Goal: Task Accomplishment & Management: Use online tool/utility

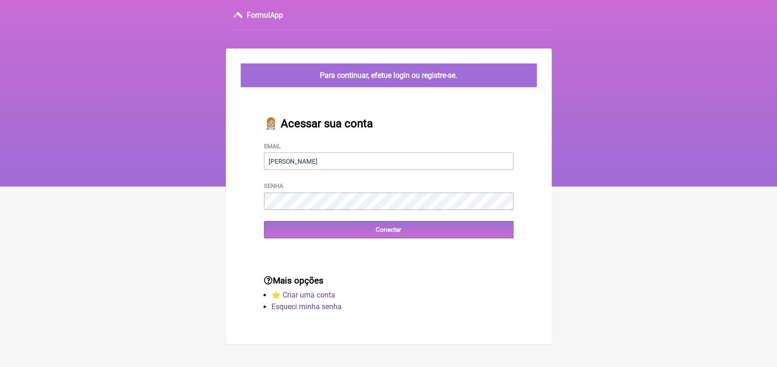
type input "moraeskaren@hotmail.com"
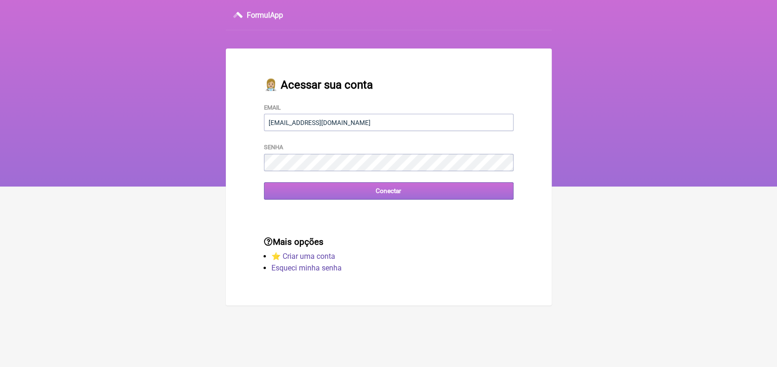
click at [394, 191] on input "Conectar" at bounding box center [389, 190] width 250 height 17
click at [385, 191] on input "Conectar" at bounding box center [389, 190] width 250 height 17
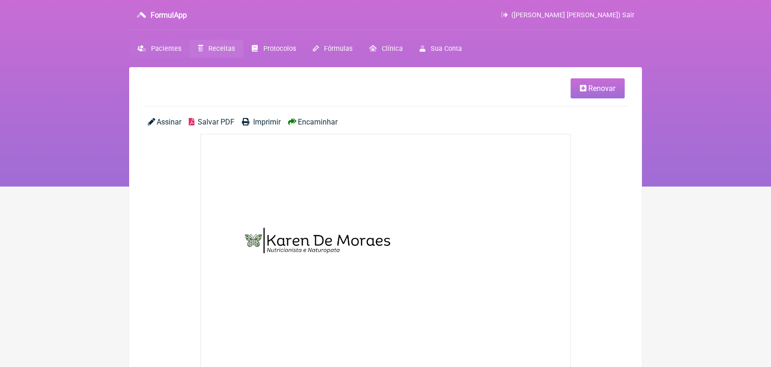
click at [173, 50] on span "Pacientes" at bounding box center [166, 49] width 30 height 8
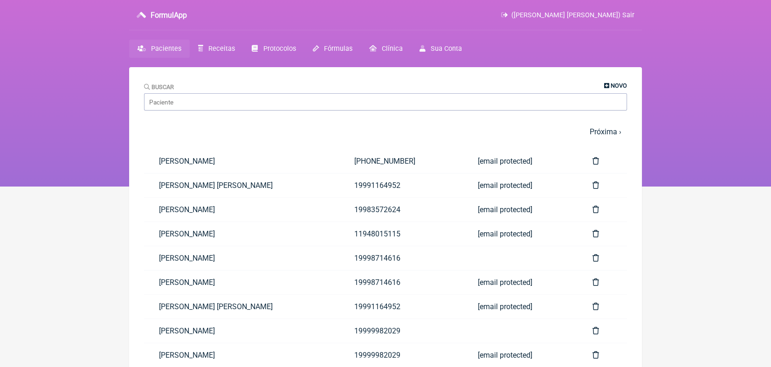
click at [615, 87] on span "Novo" at bounding box center [618, 85] width 16 height 7
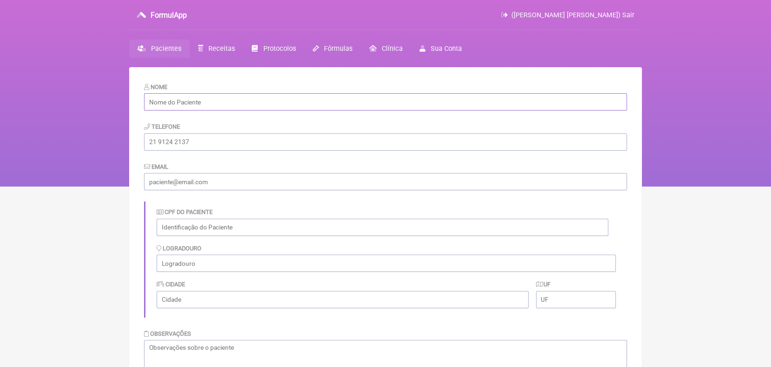
click at [473, 102] on input "text" at bounding box center [385, 101] width 483 height 17
type input "Luciano B. Borges"
click at [462, 143] on input "tel" at bounding box center [385, 141] width 483 height 17
type input "34992324240"
click at [392, 231] on input "text" at bounding box center [382, 226] width 451 height 17
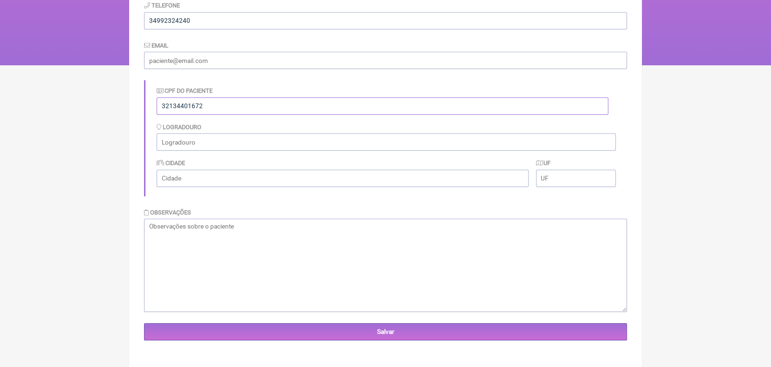
scroll to position [124, 0]
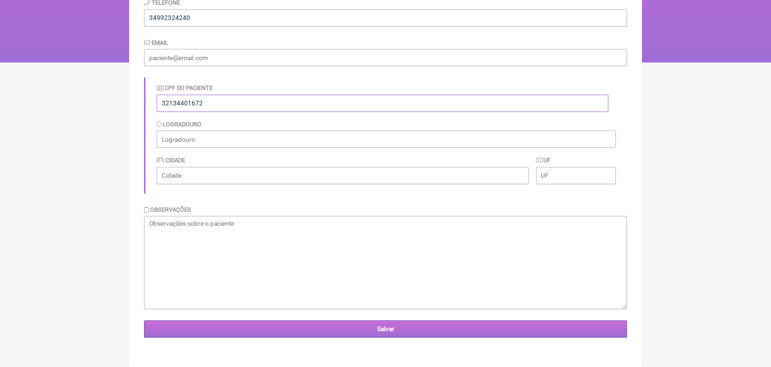
type input "32134401672"
click at [376, 331] on input "Salvar" at bounding box center [385, 328] width 483 height 17
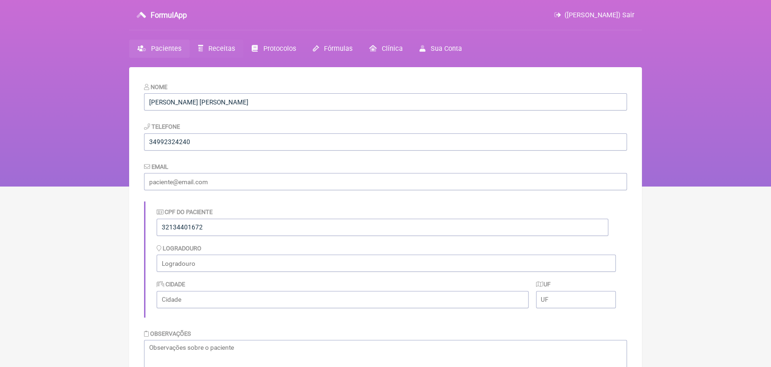
click at [233, 48] on link "Receitas" at bounding box center [217, 49] width 54 height 18
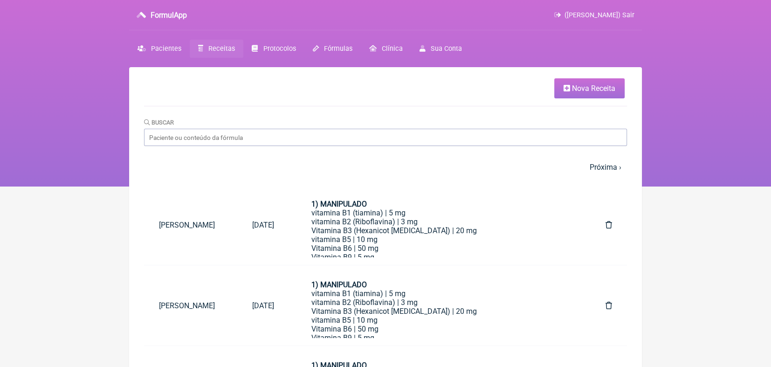
click at [600, 85] on span "Nova Receita" at bounding box center [593, 88] width 43 height 9
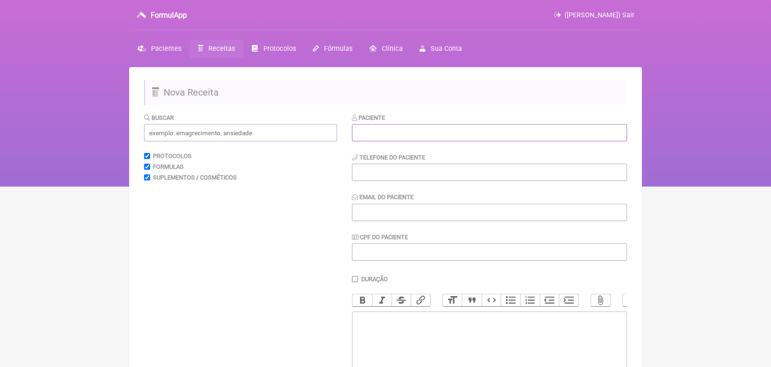
click at [544, 131] on input "text" at bounding box center [489, 132] width 275 height 17
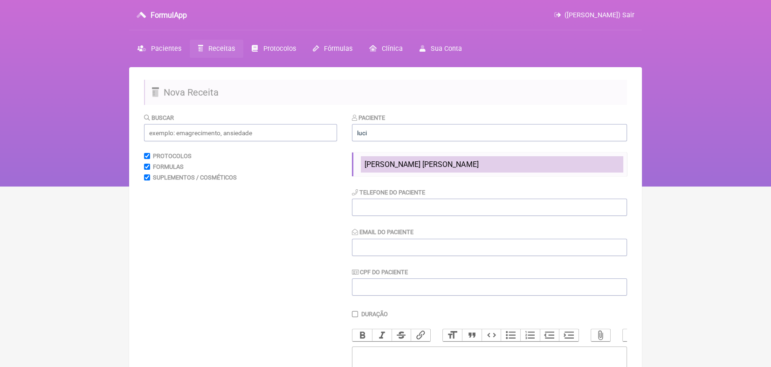
click at [455, 162] on li "Luciano B. Borges" at bounding box center [492, 164] width 262 height 16
type input "Luciano B. Borges"
type input "34992324240"
type input "32134401672"
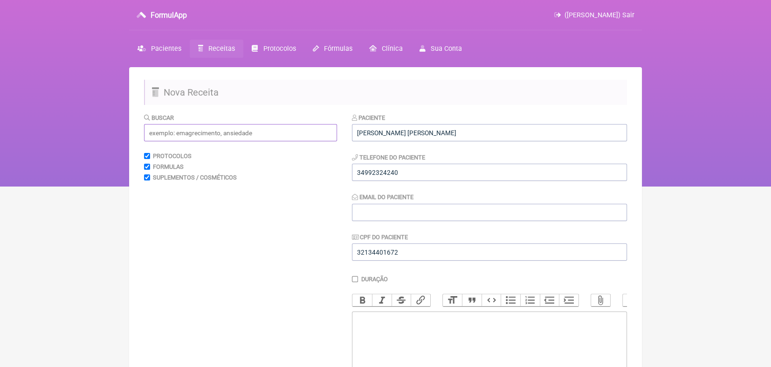
click at [269, 131] on input "text" at bounding box center [240, 132] width 193 height 17
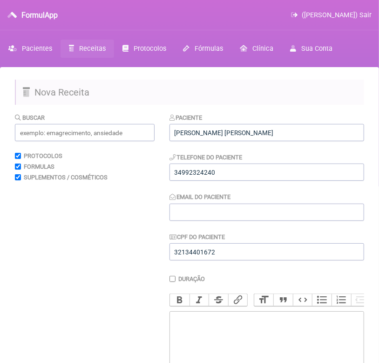
click at [207, 324] on trix-editor at bounding box center [267, 367] width 195 height 112
click at [78, 134] on input "text" at bounding box center [85, 132] width 140 height 17
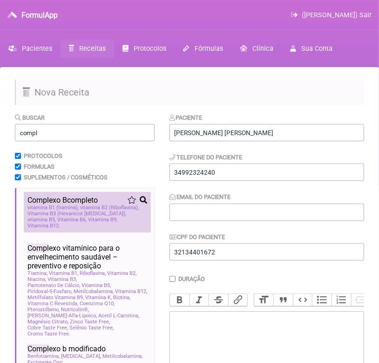
click at [88, 219] on span "Vitamina B9" at bounding box center [102, 220] width 29 height 6
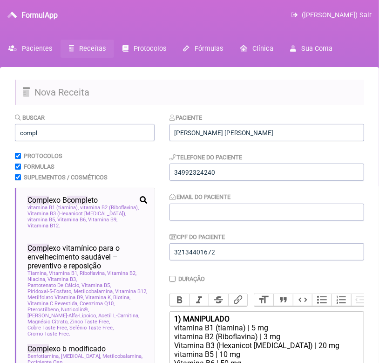
click at [314, 332] on div "vitamina B1 (tiamina) | 5 mg" at bounding box center [267, 327] width 185 height 9
click at [109, 133] on input "compl" at bounding box center [85, 132] width 140 height 17
click at [67, 133] on input "compl" at bounding box center [85, 132] width 140 height 17
type input "c"
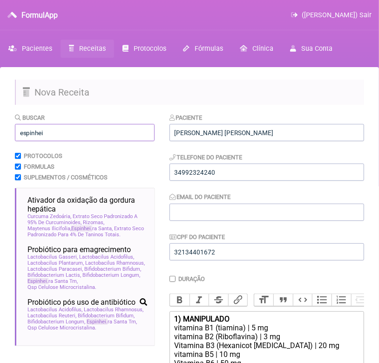
click at [124, 134] on input "espinhei" at bounding box center [85, 132] width 140 height 17
type input "e"
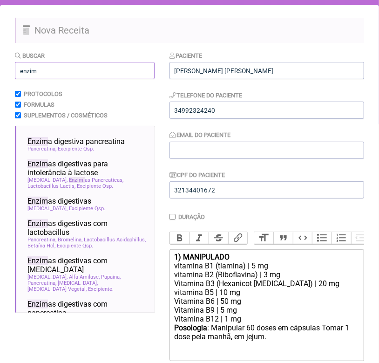
scroll to position [26, 0]
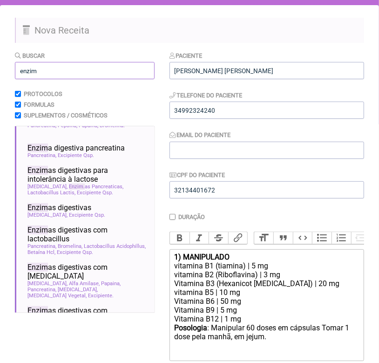
click at [67, 71] on input "enzim" at bounding box center [85, 70] width 140 height 17
type input "e"
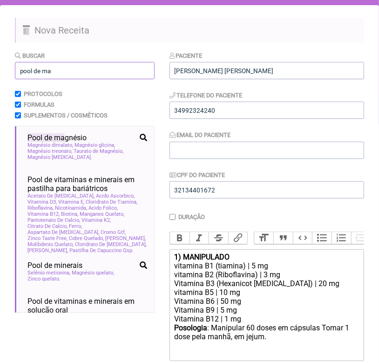
scroll to position [0, 0]
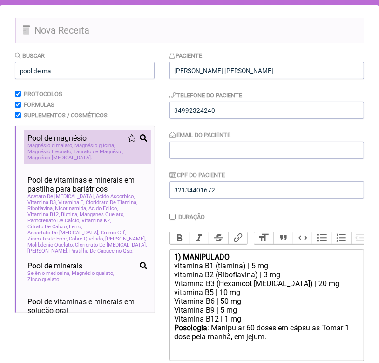
click at [98, 151] on span "Taurato de Magnésio" at bounding box center [99, 152] width 50 height 6
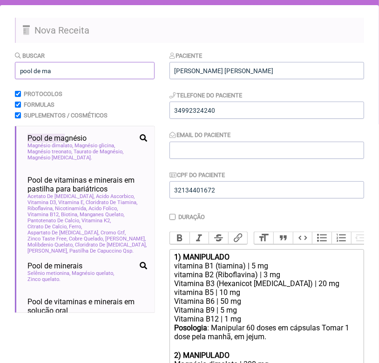
click at [91, 71] on input "pool de ma" at bounding box center [85, 70] width 140 height 17
type input "p"
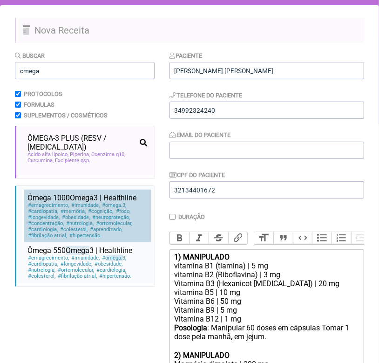
click at [100, 208] on div "emagrecimento imunidade omega 3 cardiopatia memória cognição foco longevidade o…" at bounding box center [87, 220] width 120 height 36
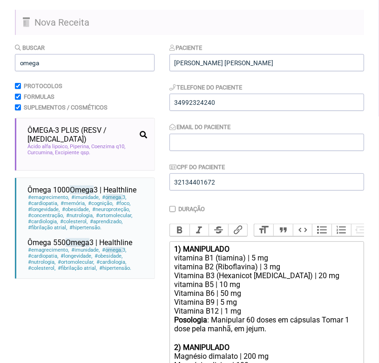
scroll to position [69, 0]
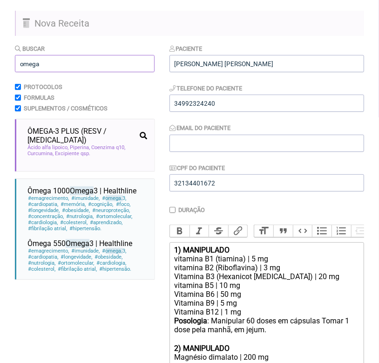
click at [84, 64] on input "omega" at bounding box center [85, 63] width 140 height 17
type input "o"
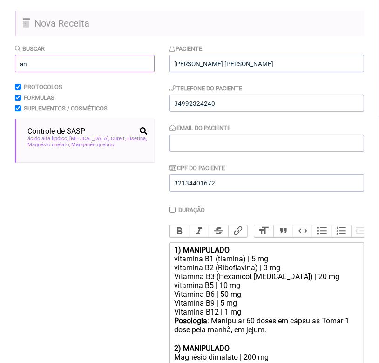
type input "a"
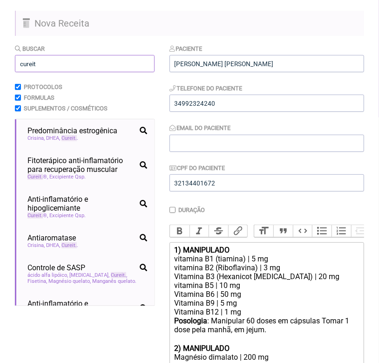
scroll to position [1, 0]
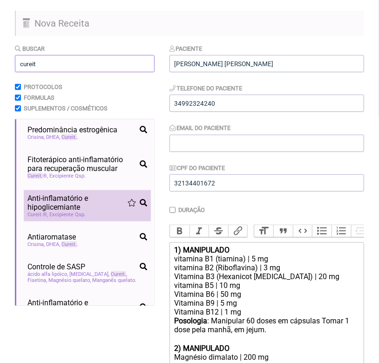
type input "cureit"
click at [82, 209] on span "Anti-inflamatório e hipoglicemiante" at bounding box center [77, 203] width 100 height 18
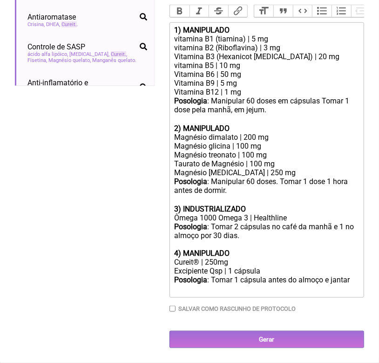
scroll to position [300, 0]
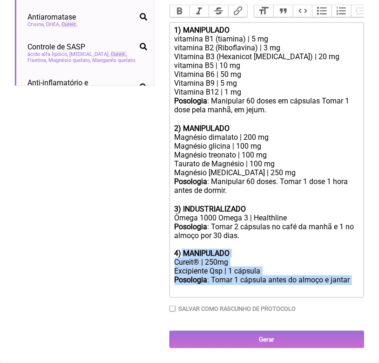
drag, startPoint x: 182, startPoint y: 251, endPoint x: 364, endPoint y: 280, distance: 184.4
click at [364, 280] on trix-editor "1) MANIPULADO vitamina B1 (tiamina) | 5 mg vitamina B2 (Riboflavina) | 3 mg Vit…" at bounding box center [267, 159] width 195 height 275
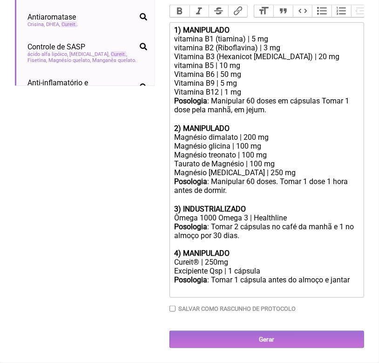
scroll to position [273, 0]
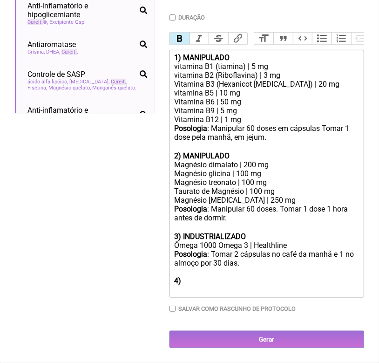
click at [183, 234] on strong "3) INDUSTRIALIZADO" at bounding box center [211, 236] width 72 height 9
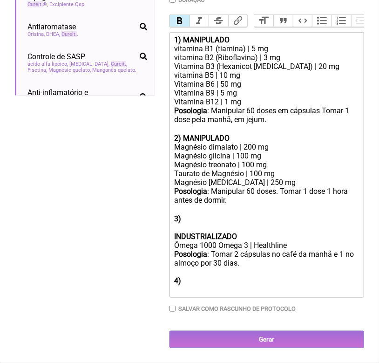
scroll to position [291, 0]
click at [198, 221] on div "3) INDUSTRIALIZADO" at bounding box center [267, 227] width 185 height 27
paste trix-editor "MANIPULADO</strong></div><div>Cureit® | 250mg</div><div>Excipiente Qsp | 1 cáps…"
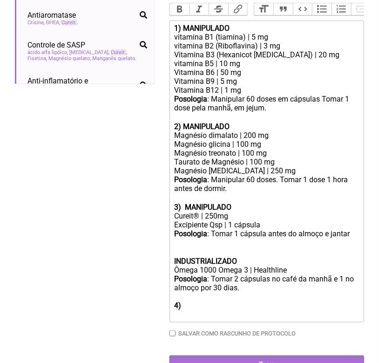
scroll to position [300, 0]
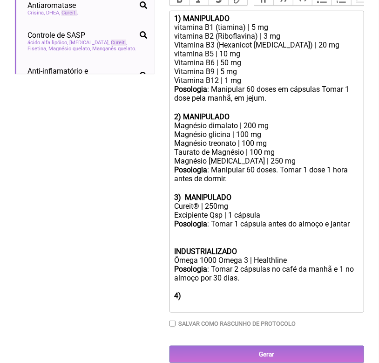
click at [173, 262] on trix-editor "1) MANIPULADO vitamina B1 (tiamina) | 5 mg vitamina B2 (Riboflavina) | 3 mg Vit…" at bounding box center [267, 162] width 195 height 302
click at [191, 309] on div "4)" at bounding box center [267, 300] width 185 height 18
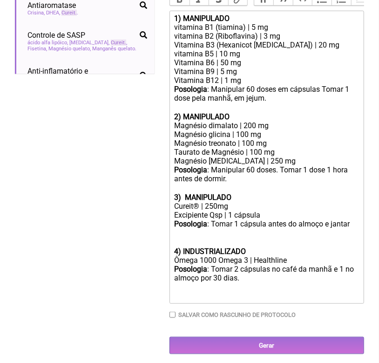
click at [197, 265] on div "Ômega 1000 Omega 3 | Healthline" at bounding box center [267, 260] width 185 height 9
click at [272, 282] on div "Posologia : Tomar 2 cápsulas no café da manhã e 1 no almoço por 30 dias." at bounding box center [267, 278] width 185 height 27
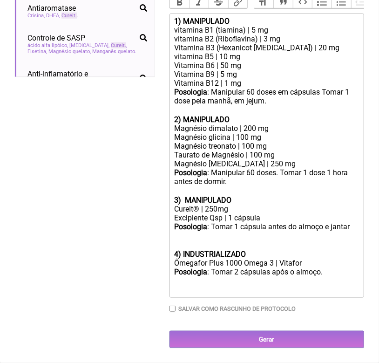
click at [270, 232] on div "Posologia : Tomar 1 cápsula antes do almoço e jantar ㅤ" at bounding box center [267, 227] width 185 height 10
click at [212, 232] on div "Posologia : Tomar 1 cápsula após o jantar ㅤ" at bounding box center [267, 227] width 185 height 10
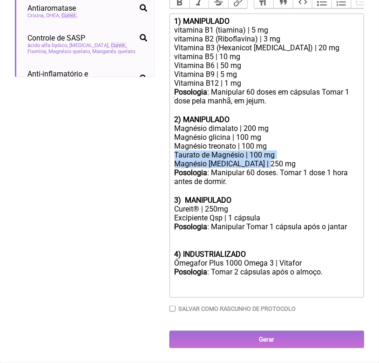
drag, startPoint x: 174, startPoint y: 162, endPoint x: 265, endPoint y: 168, distance: 91.5
click at [265, 168] on trix-editor "1) MANIPULADO vitamina B1 (tiamina) | 5 mg vitamina B2 (Riboflavina) | 3 mg Vit…" at bounding box center [267, 156] width 195 height 284
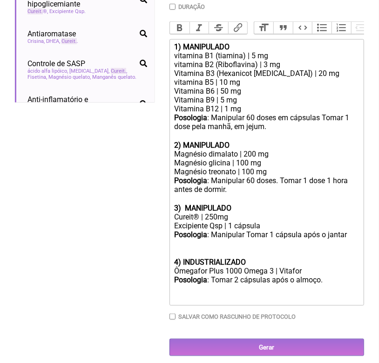
scroll to position [272, 0]
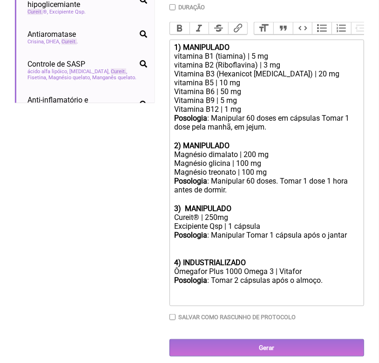
click at [247, 123] on div "Posologia : Manipular 60 doses em cápsulas Tomar 1 dose pela manhã, em jejum. ㅤ" at bounding box center [267, 127] width 185 height 27
click at [252, 191] on div "Posologia : Manipular 60 doses. Tomar 1 dose 1 hora antes de dormir. ㅤ" at bounding box center [267, 190] width 185 height 27
click at [247, 240] on div "Posologia : Manipular Tomar 1 cápsula após o jantar ㅤ" at bounding box center [267, 236] width 185 height 10
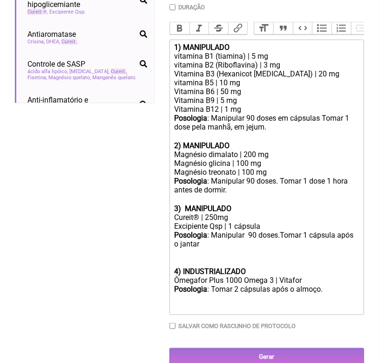
type trix-editor "<div><strong>1) MANIPULADO</strong></div><div>vitamina B1 (tiamina) | 5 mg</div…"
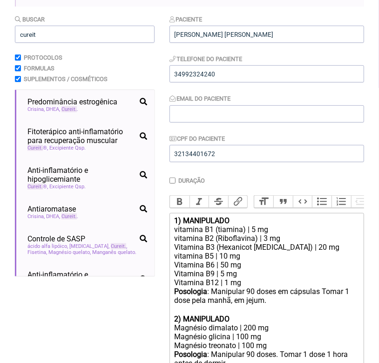
scroll to position [59, 0]
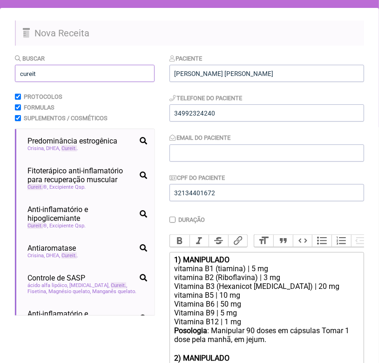
click at [89, 73] on input "cureit" at bounding box center [85, 73] width 140 height 17
type input "c"
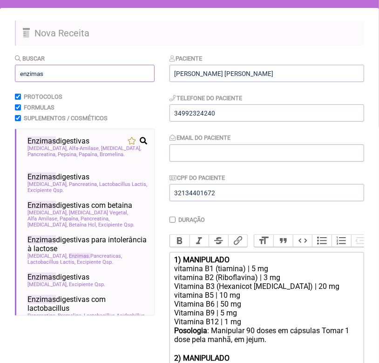
type input "enzimas"
click at [91, 145] on div "Enzimas digestivas" at bounding box center [87, 140] width 120 height 9
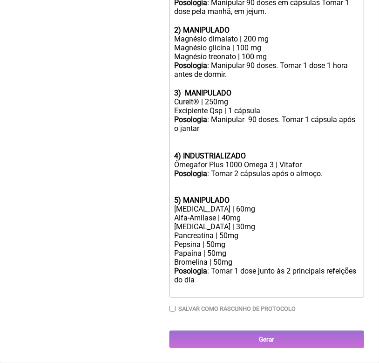
scroll to position [400, 0]
drag, startPoint x: 183, startPoint y: 150, endPoint x: 245, endPoint y: 152, distance: 62.5
click at [245, 152] on strong "4) INDUSTRIALIZADO" at bounding box center [211, 155] width 72 height 9
copy strong "INDUSTRIALIZADO"
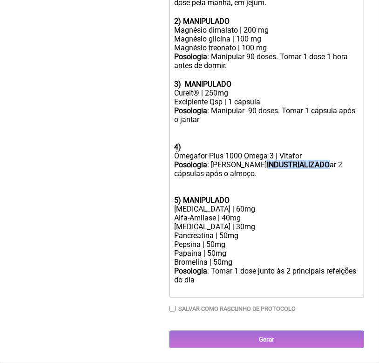
drag, startPoint x: 225, startPoint y: 171, endPoint x: 288, endPoint y: 170, distance: 63.4
click at [288, 170] on div "Posologia : Tom INDUSTRIALIZADO ar 2 cápsulas após o almoço." at bounding box center [267, 173] width 185 height 27
click at [255, 150] on div "4)" at bounding box center [267, 138] width 185 height 27
paste trix-editor "INDUSTRIALIZADO"
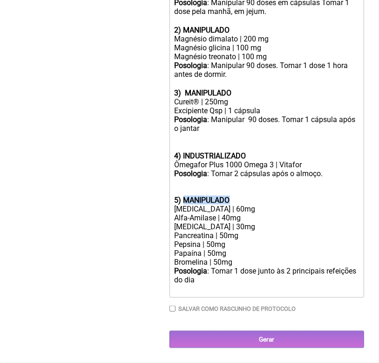
drag, startPoint x: 184, startPoint y: 198, endPoint x: 229, endPoint y: 196, distance: 44.8
click at [229, 196] on strong "5) MANIPULADO" at bounding box center [202, 200] width 55 height 9
paste trix-editor "INDUSTRIALIZ"
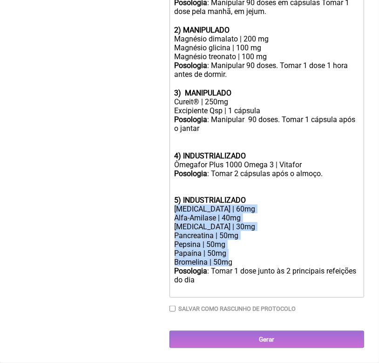
drag, startPoint x: 175, startPoint y: 206, endPoint x: 228, endPoint y: 258, distance: 74.1
click at [228, 258] on trix-editor "1) MANIPULADO vitamina B1 (tiamina) | 5 mg vitamina B2 (Riboflavina) | 3 mg Vit…" at bounding box center [267, 111] width 195 height 374
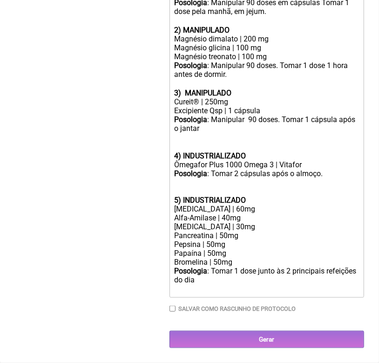
scroll to position [347, 0]
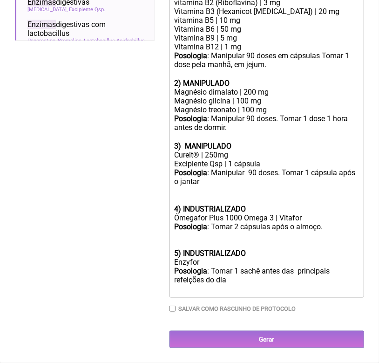
click at [231, 280] on div "Posologia : Tomar 1 sachê antes das principais refeições do dia ㅤ" at bounding box center [267, 279] width 185 height 27
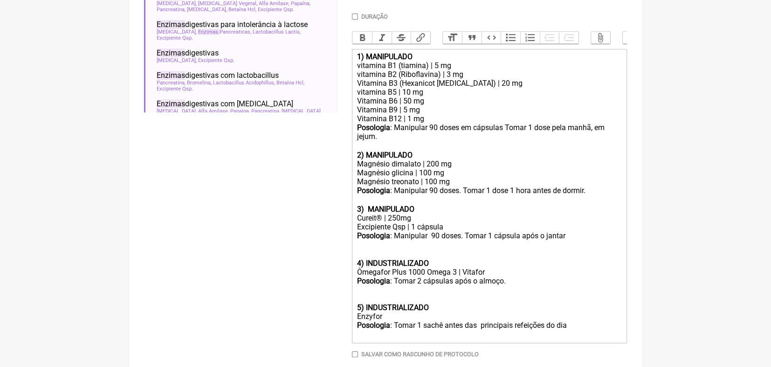
scroll to position [316, 0]
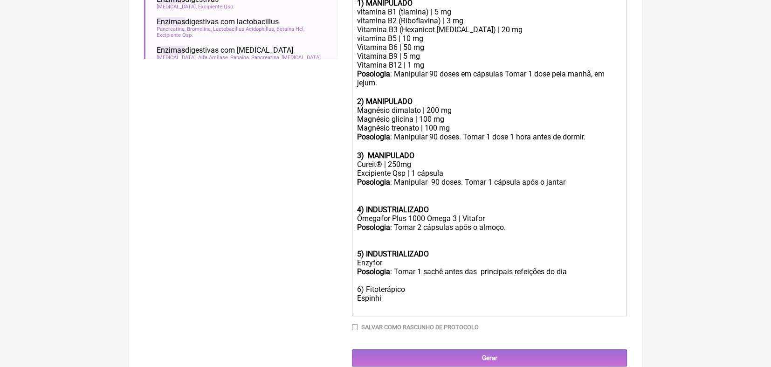
type trix-editor "<div><strong>1) MANIPULADO</strong></div><div>vitamina B1 (tiamina) | 5 mg</div…"
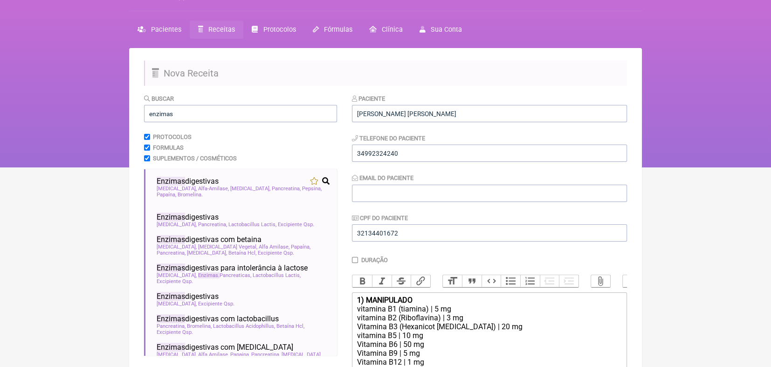
scroll to position [15, 0]
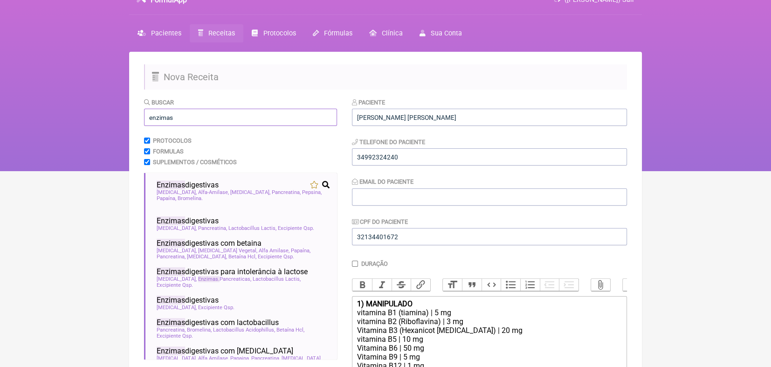
click at [253, 120] on input "enzimas" at bounding box center [240, 117] width 193 height 17
type input "e"
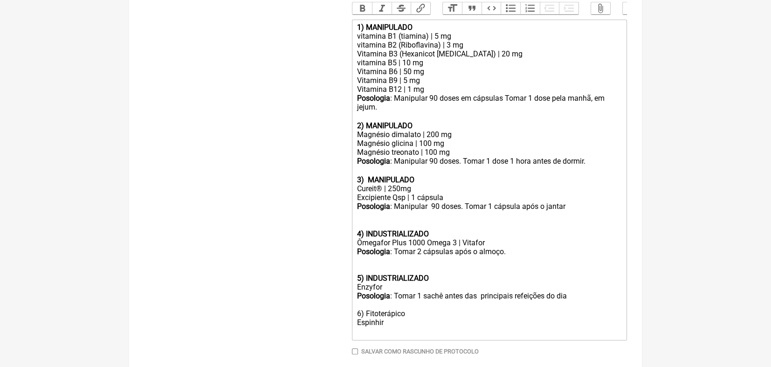
scroll to position [343, 0]
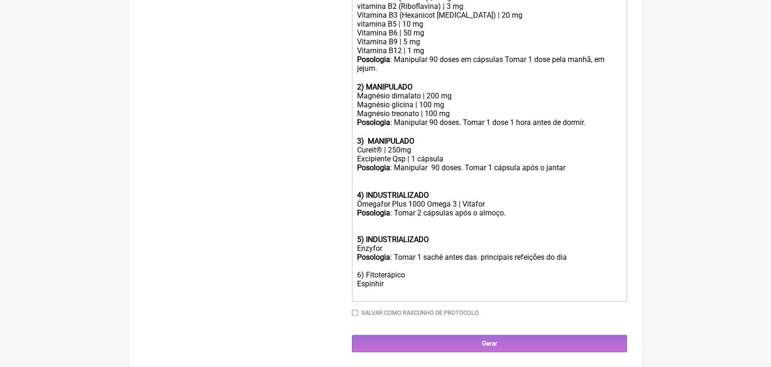
type input "corian"
click at [385, 285] on div "Posologia : Tomar 1 sachê antes das principais refeições do dia 6) Fitoterápico…" at bounding box center [489, 274] width 265 height 45
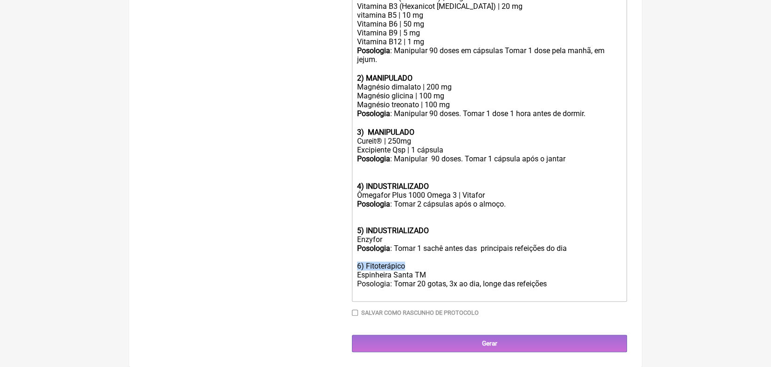
drag, startPoint x: 356, startPoint y: 272, endPoint x: 407, endPoint y: 272, distance: 51.2
click at [407, 272] on trix-editor "1) MANIPULADO vitamina B1 (tiamina) | 5 mg vitamina B2 (Riboflavina) | 3 mg Vit…" at bounding box center [489, 136] width 275 height 329
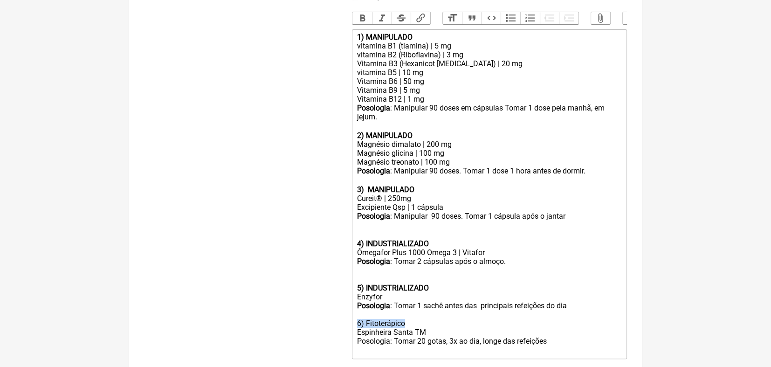
scroll to position [283, 0]
click at [361, 18] on button "Bold" at bounding box center [362, 17] width 20 height 12
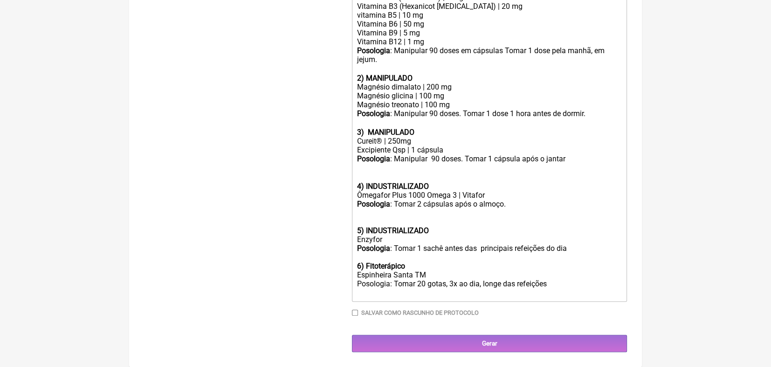
scroll to position [351, 0]
click at [475, 232] on div "5) INDUSTRIALIZADO" at bounding box center [489, 230] width 265 height 9
click at [393, 237] on div "Enzyfor" at bounding box center [489, 239] width 265 height 9
type trix-editor "<div><strong>1) MANIPULADO</strong></div><div>vitamina B1 (tiamina) | 5 mg</div…"
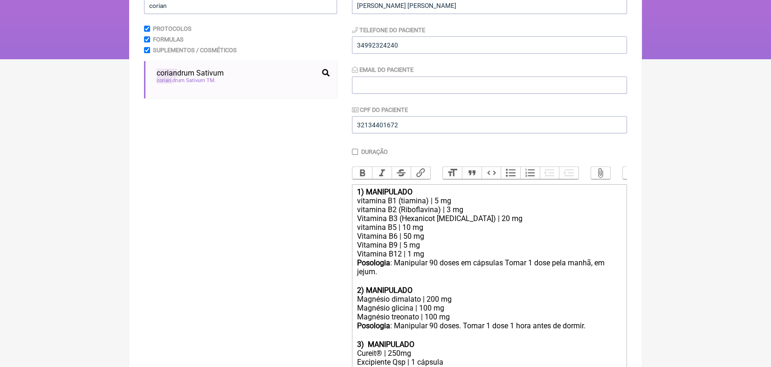
scroll to position [0, 0]
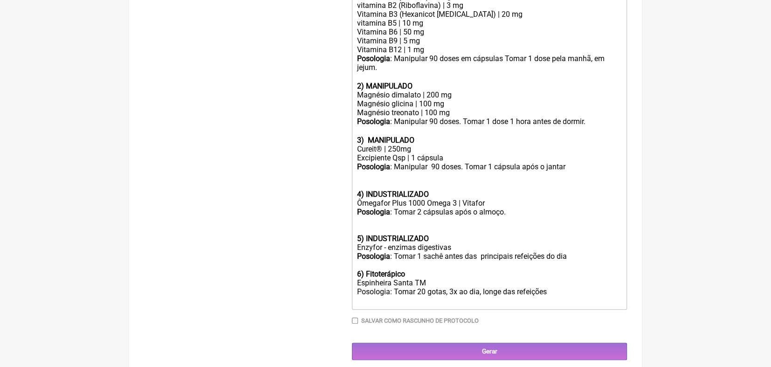
scroll to position [352, 0]
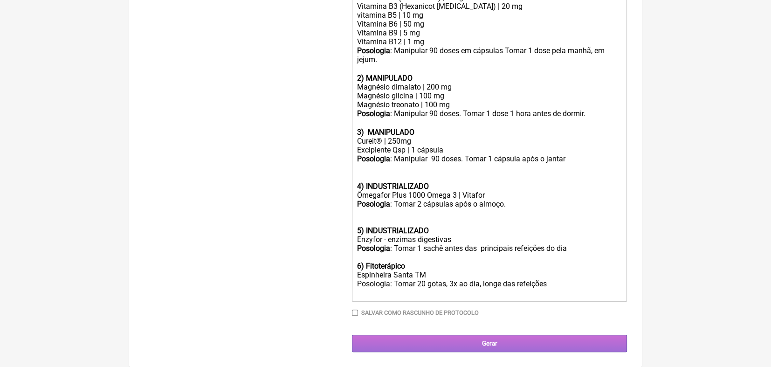
click at [487, 342] on input "Gerar" at bounding box center [489, 342] width 275 height 17
type input "[EMAIL_ADDRESS][DOMAIN_NAME]"
click at [490, 348] on input "Gerar" at bounding box center [489, 342] width 275 height 17
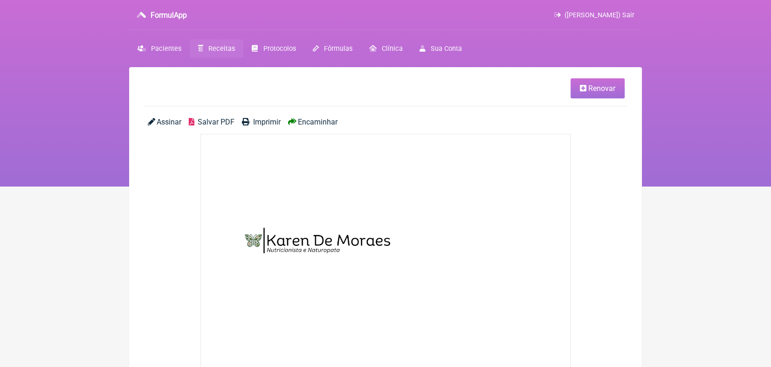
click at [309, 121] on span "Encaminhar" at bounding box center [318, 121] width 40 height 9
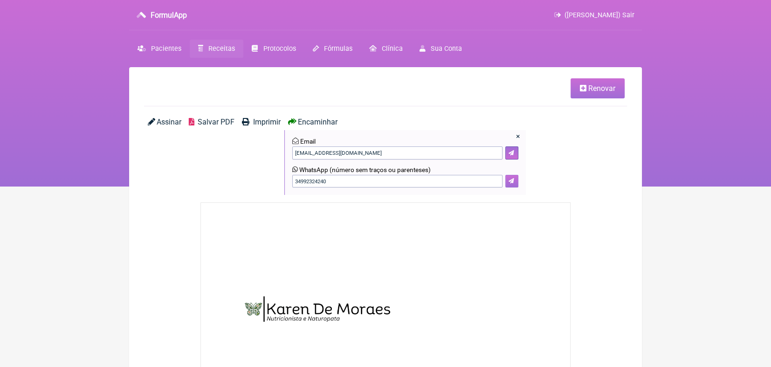
click at [511, 182] on icon at bounding box center [511, 181] width 6 height 6
